Goal: Task Accomplishment & Management: Manage account settings

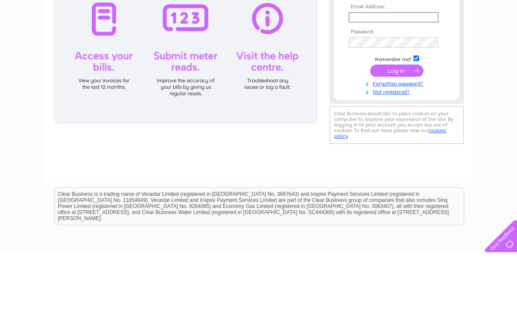
click at [374, 82] on input "text" at bounding box center [393, 79] width 90 height 10
type input "[PERSON_NAME][EMAIL_ADDRESS][DOMAIN_NAME]"
click at [397, 133] on input "submit" at bounding box center [396, 133] width 53 height 12
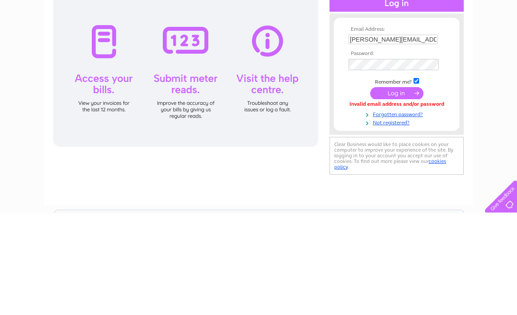
scroll to position [102, 0]
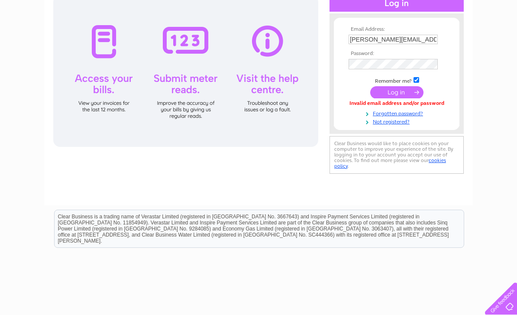
click at [399, 92] on input "submit" at bounding box center [396, 92] width 53 height 12
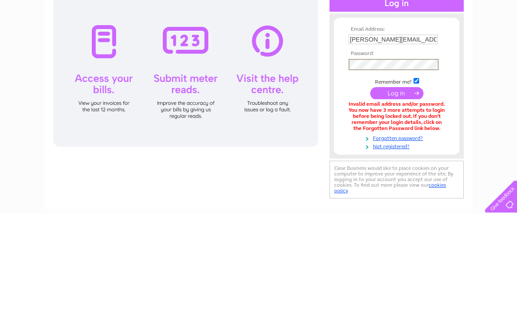
scroll to position [102, 0]
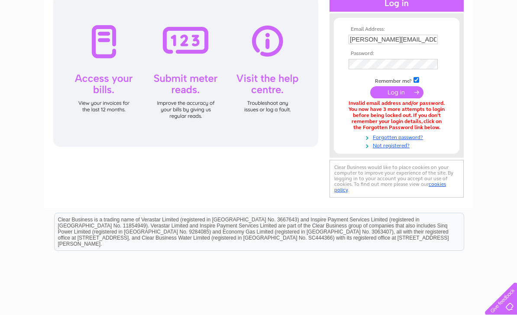
click at [392, 96] on input "submit" at bounding box center [396, 92] width 53 height 12
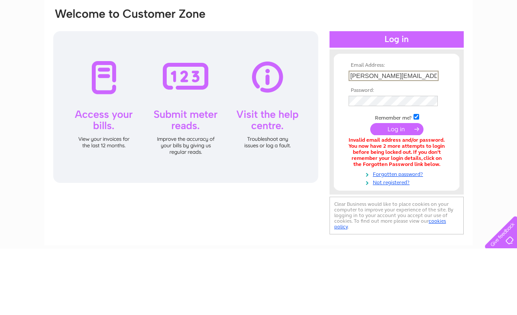
click at [400, 236] on link "Forgotten password?" at bounding box center [397, 240] width 98 height 8
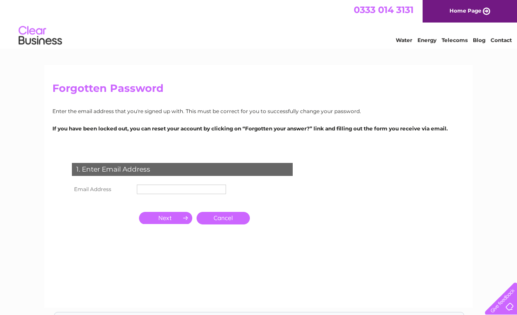
click at [170, 184] on input "text" at bounding box center [181, 189] width 89 height 10
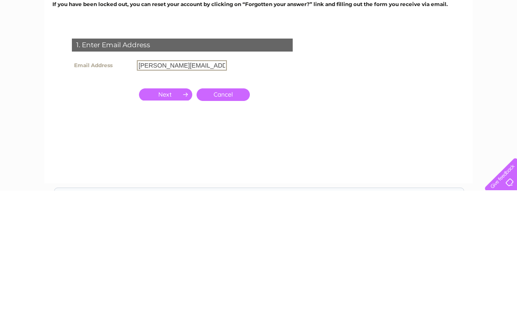
type input "[PERSON_NAME][EMAIL_ADDRESS][DOMAIN_NAME]"
click at [162, 213] on input "button" at bounding box center [165, 219] width 53 height 12
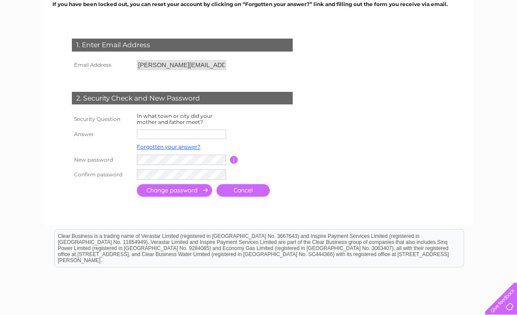
click at [161, 129] on input "text" at bounding box center [181, 134] width 89 height 10
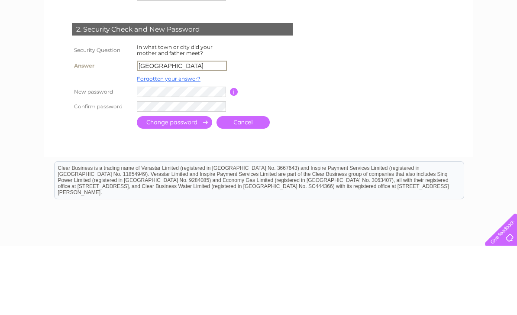
type input "Aberdeen"
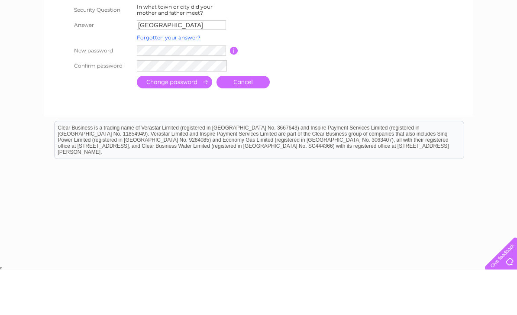
scroll to position [187, 0]
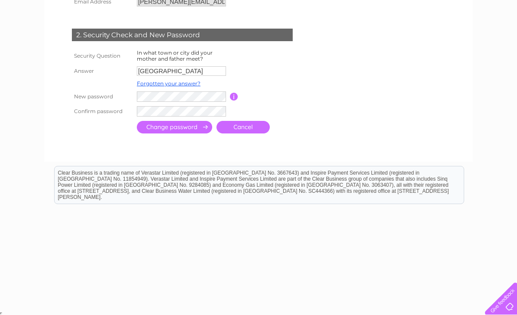
click at [190, 123] on input "submit" at bounding box center [174, 127] width 75 height 13
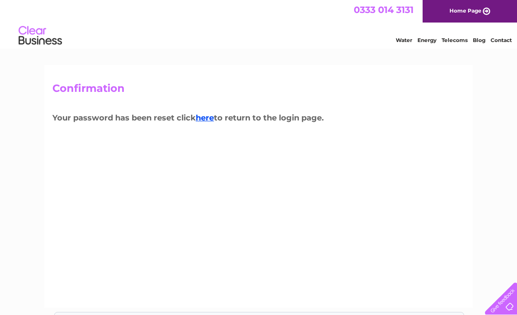
click at [212, 121] on link "here" at bounding box center [205, 118] width 18 height 10
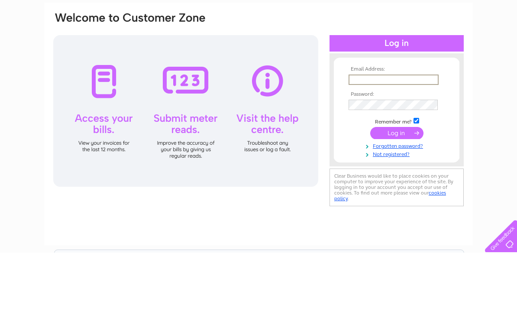
type input "[PERSON_NAME][EMAIL_ADDRESS][DOMAIN_NAME]"
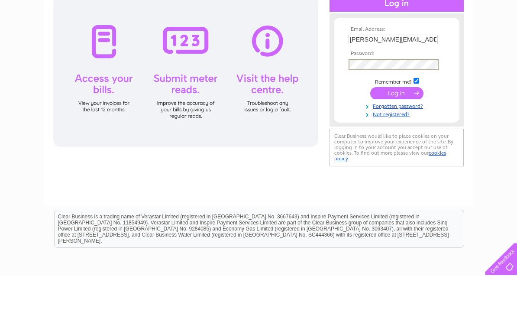
click at [401, 127] on input "submit" at bounding box center [396, 133] width 53 height 12
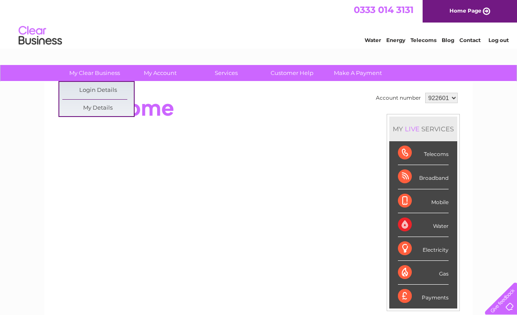
click at [31, 109] on div "My Clear Business Login Details My Details My Preferences Link Account My Accou…" at bounding box center [258, 308] width 517 height 487
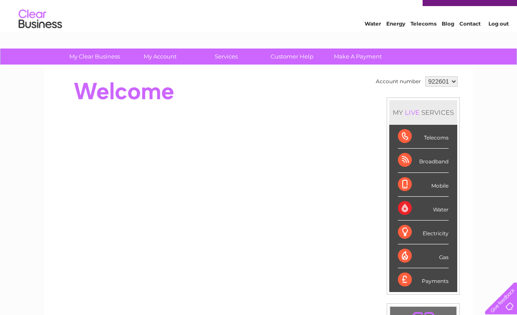
scroll to position [16, 0]
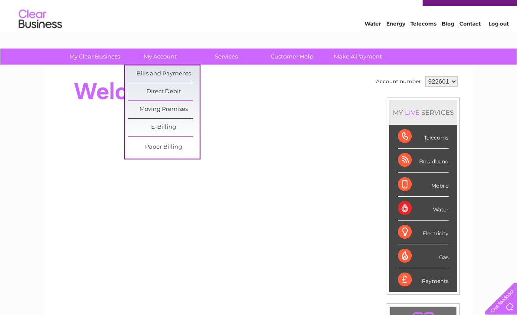
click at [145, 71] on link "Bills and Payments" at bounding box center [163, 73] width 71 height 17
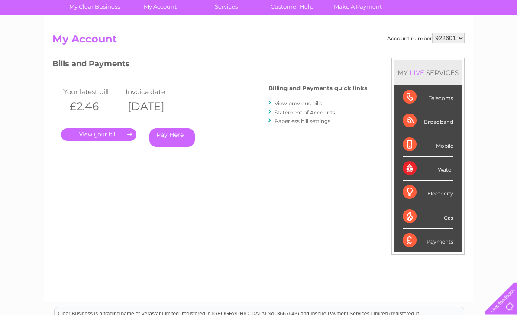
scroll to position [40, 0]
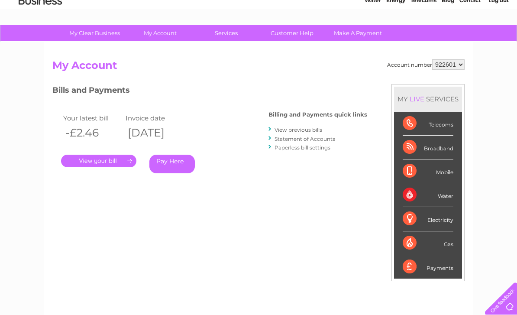
click at [292, 126] on link "View previous bills" at bounding box center [298, 129] width 48 height 6
